Goal: Find specific fact: Find specific fact

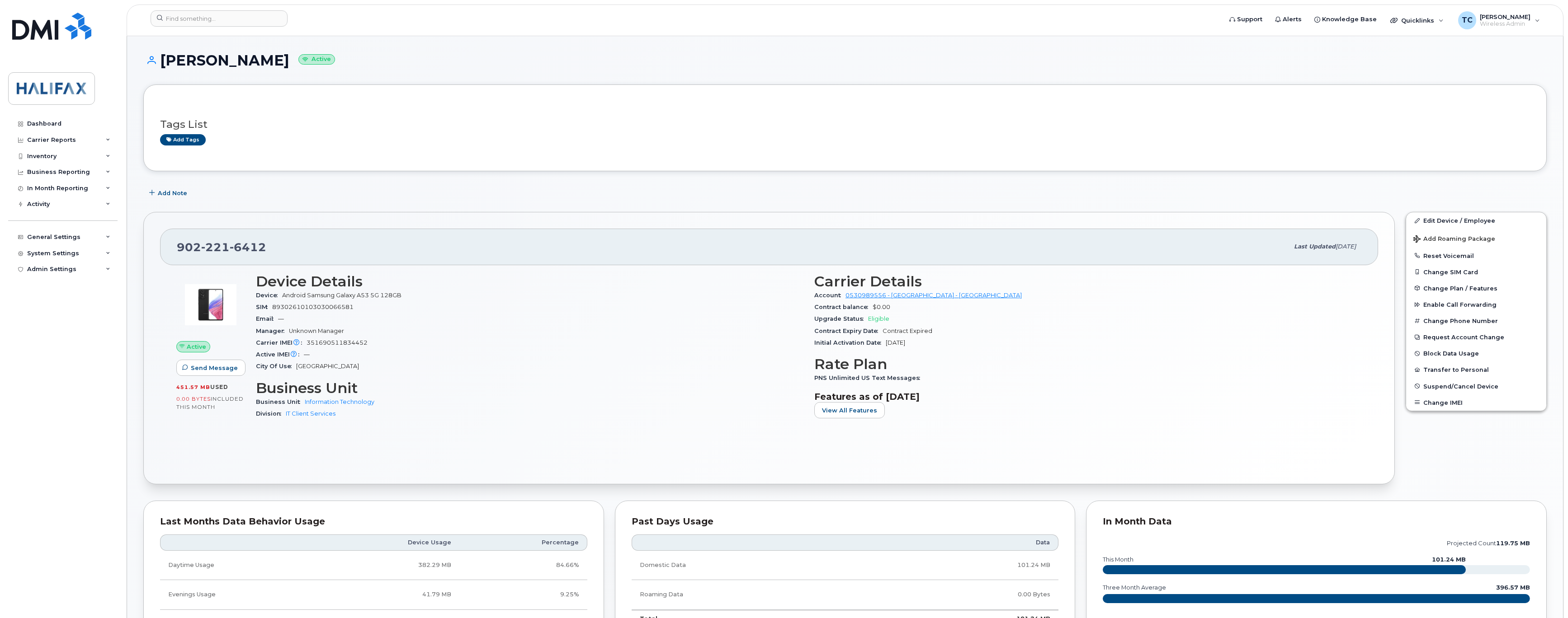
scroll to position [200, 0]
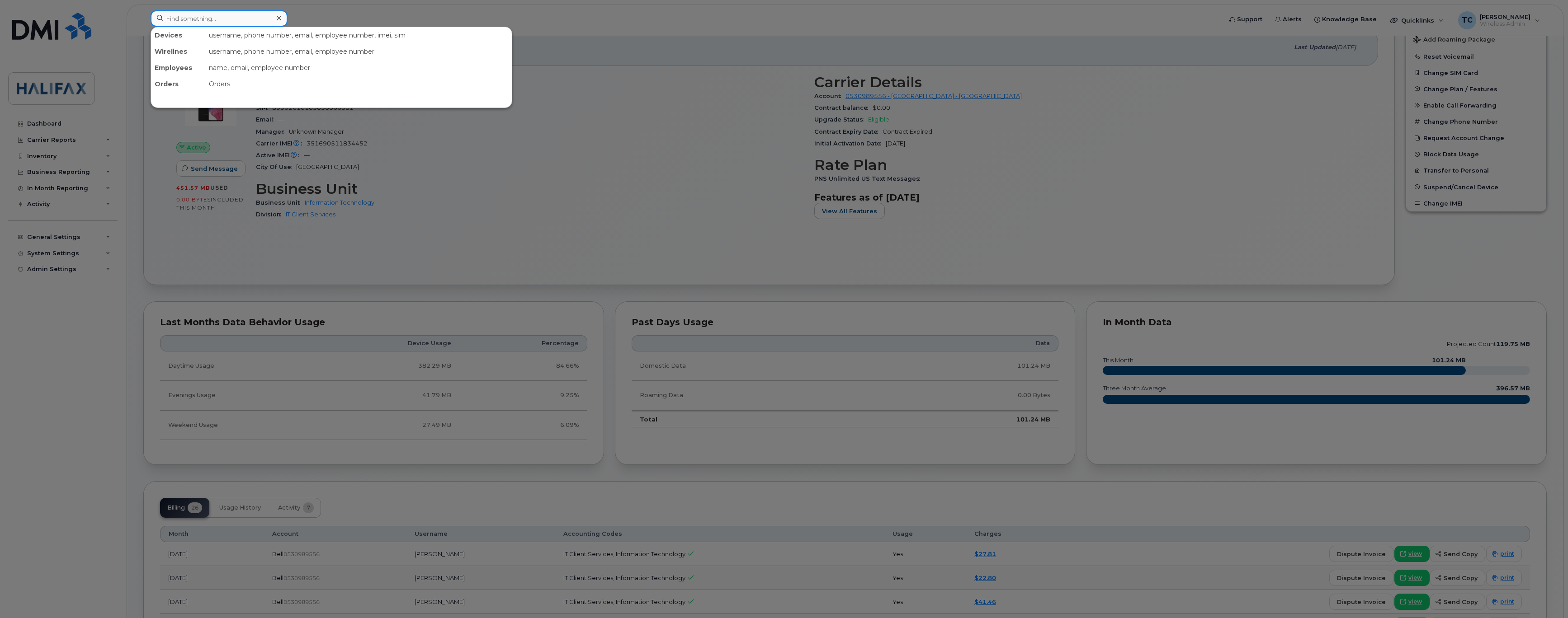
click at [242, 17] on input at bounding box center [219, 18] width 137 height 17
click at [205, 17] on input "curriet" at bounding box center [219, 18] width 137 height 17
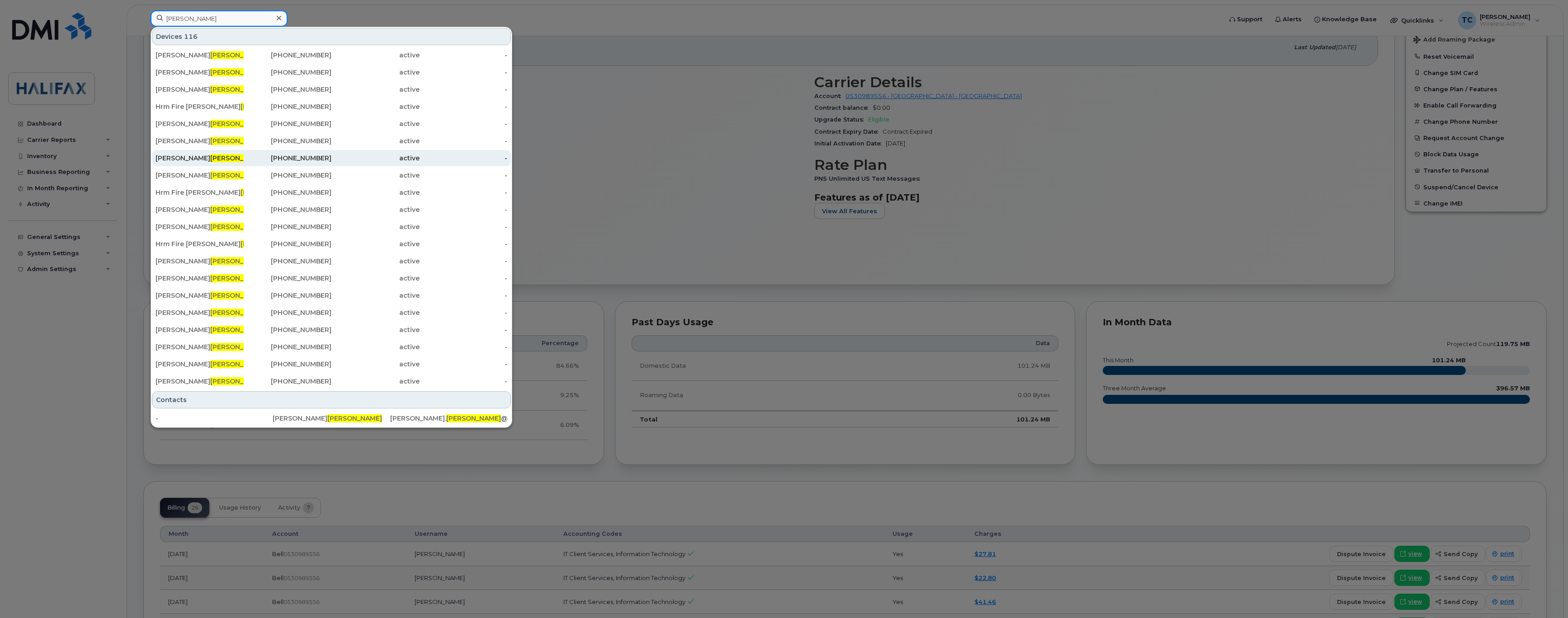
type input "[PERSON_NAME]"
drag, startPoint x: 323, startPoint y: 158, endPoint x: 328, endPoint y: 158, distance: 5.0
click at [323, 158] on div "[PHONE_NUMBER]" at bounding box center [287, 158] width 88 height 9
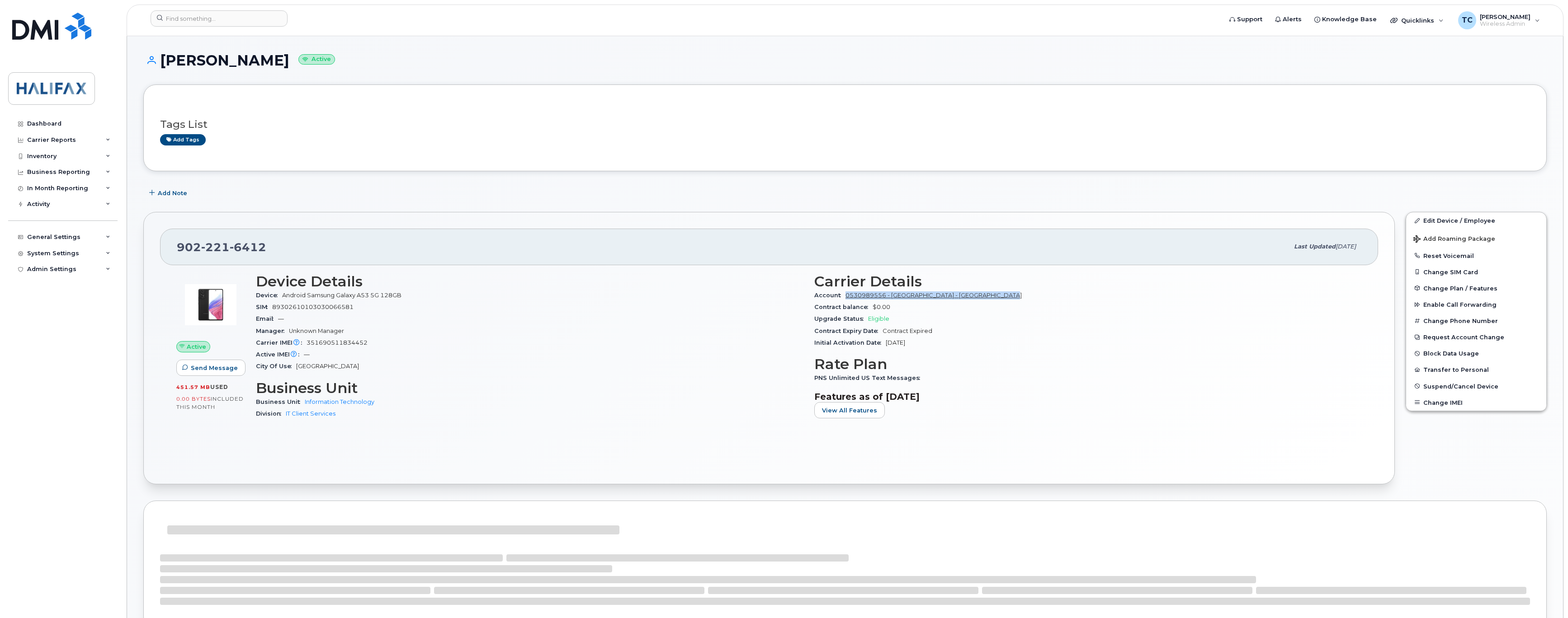
drag, startPoint x: 1020, startPoint y: 296, endPoint x: 847, endPoint y: 298, distance: 173.0
click at [847, 298] on div "Account 0530989556 - [GEOGRAPHIC_DATA] - [GEOGRAPHIC_DATA]" at bounding box center [1087, 295] width 547 height 11
copy link "0530989556 - [GEOGRAPHIC_DATA] - [GEOGRAPHIC_DATA]"
